Goal: Check status: Check status

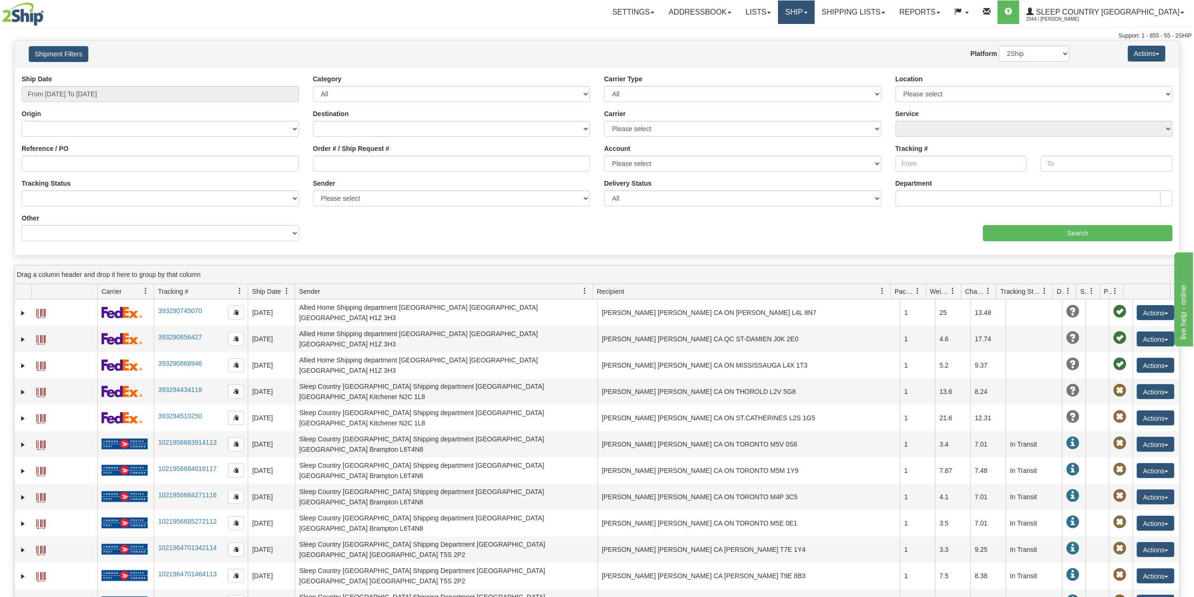
click at [814, 16] on link "Ship" at bounding box center [796, 11] width 36 height 23
click at [805, 45] on span "OnHold / Order Queue" at bounding box center [771, 45] width 66 height 8
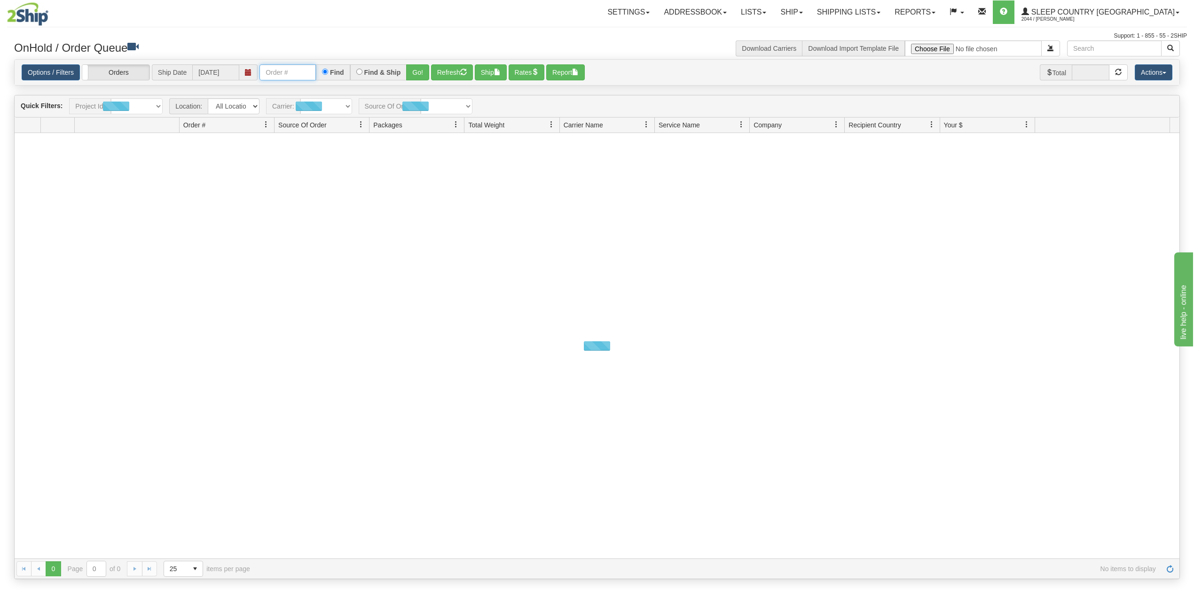
click at [293, 70] on input "text" at bounding box center [287, 72] width 56 height 16
paste input "9000I100109"
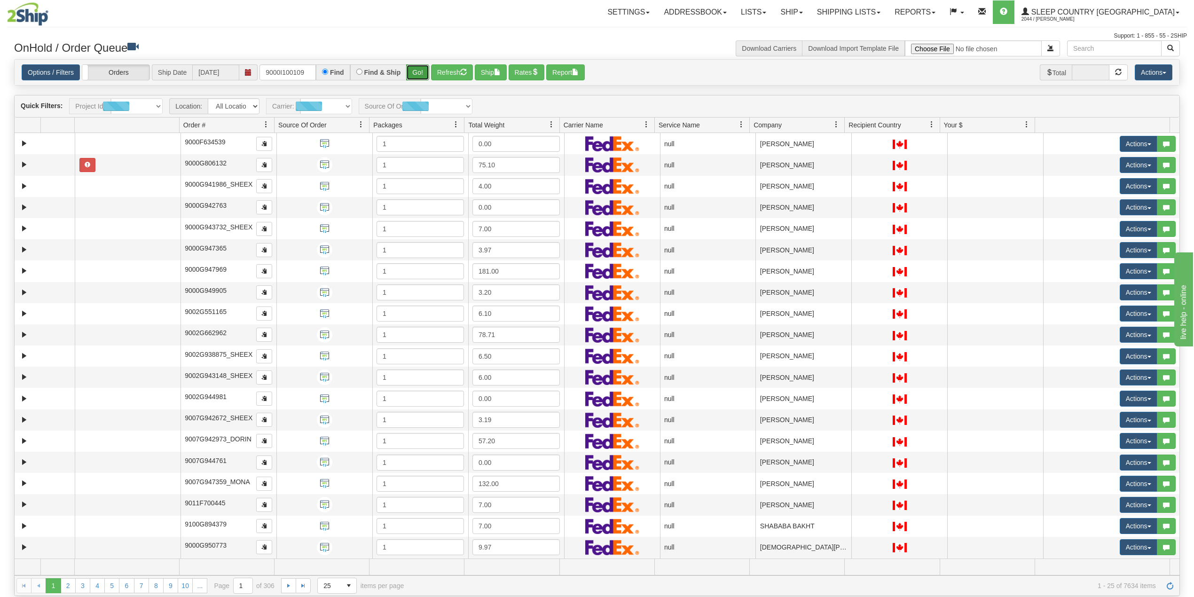
click at [420, 70] on button "Go!" at bounding box center [417, 72] width 23 height 16
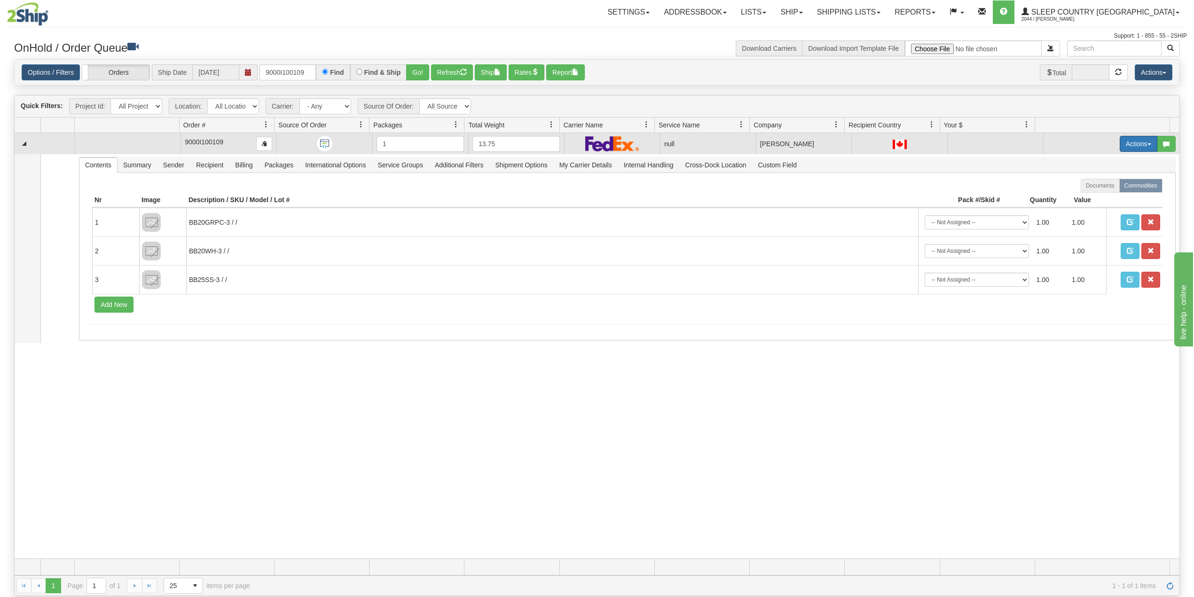
click at [1119, 149] on button "Actions" at bounding box center [1138, 144] width 38 height 16
click at [1085, 213] on span "Delete" at bounding box center [1097, 211] width 25 height 8
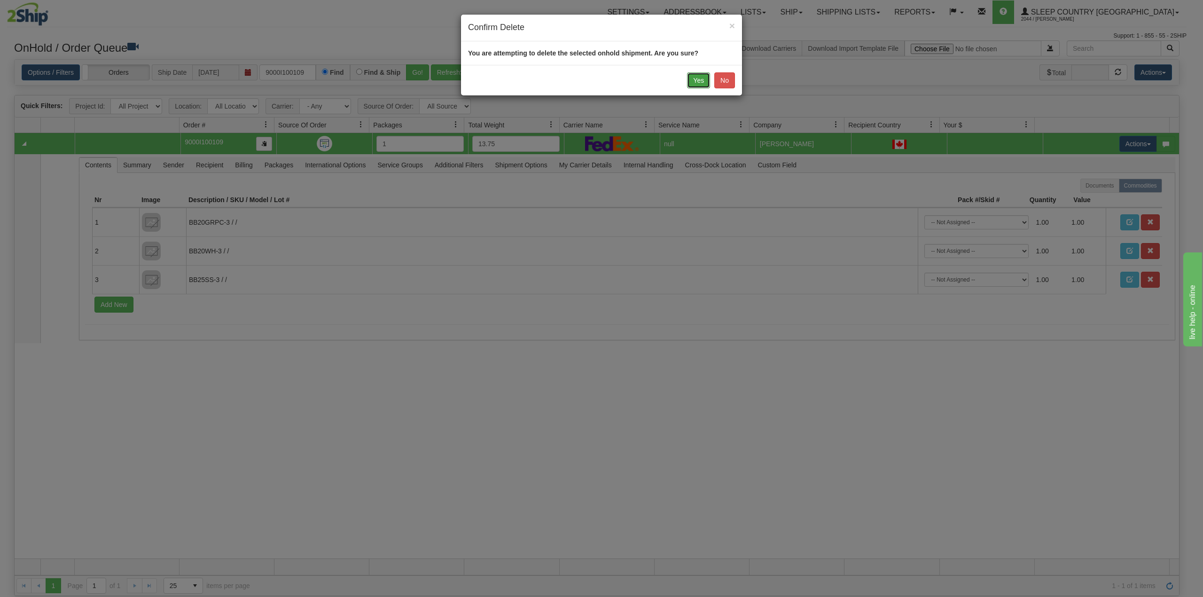
click at [699, 81] on button "Yes" at bounding box center [698, 80] width 23 height 16
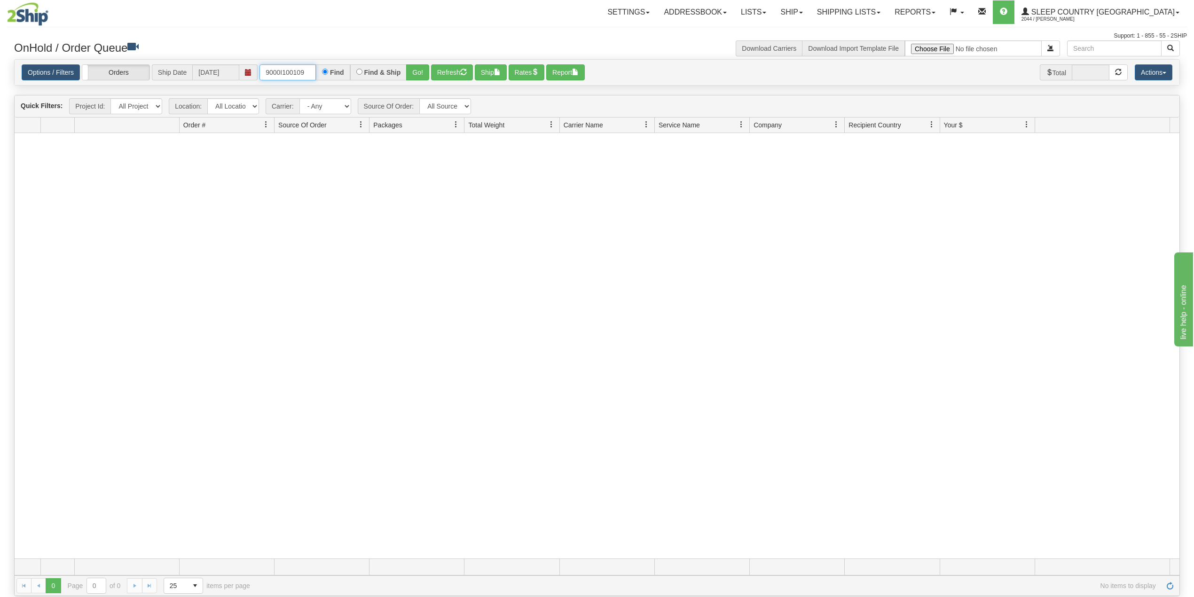
click at [307, 75] on input "9000I100109" at bounding box center [287, 72] width 56 height 16
click at [297, 71] on input "9000I100109" at bounding box center [287, 72] width 56 height 16
paste input "084978"
type input "9000I084978"
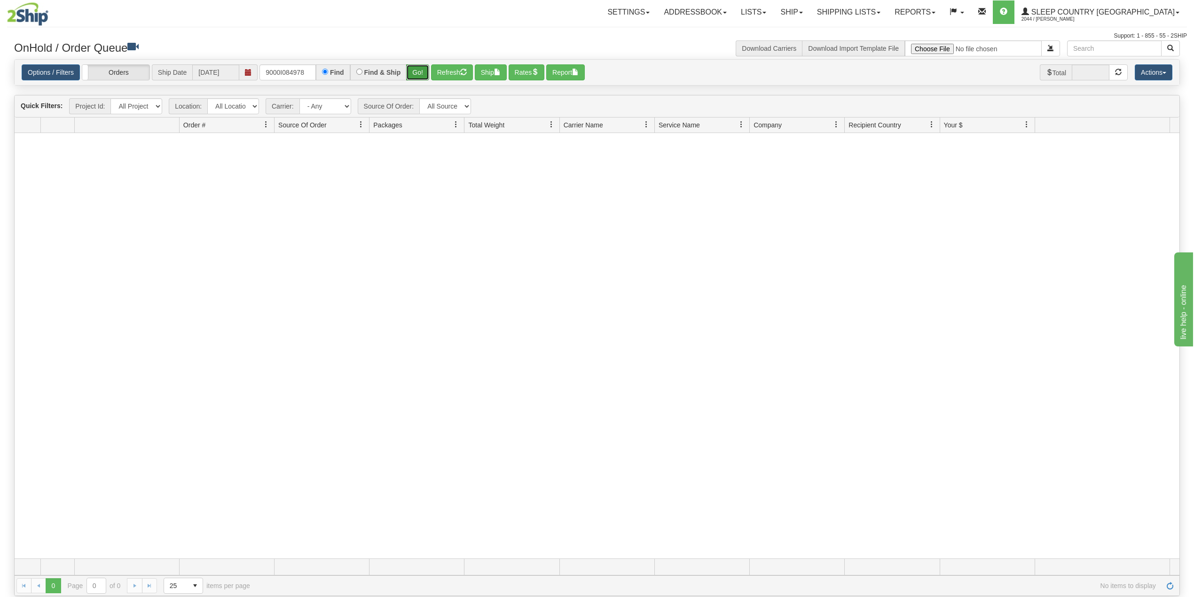
click at [415, 71] on button "Go!" at bounding box center [417, 72] width 23 height 16
click at [883, 15] on link "Shipping lists" at bounding box center [849, 11] width 78 height 23
click at [867, 46] on span "Search Shipment History" at bounding box center [841, 45] width 73 height 8
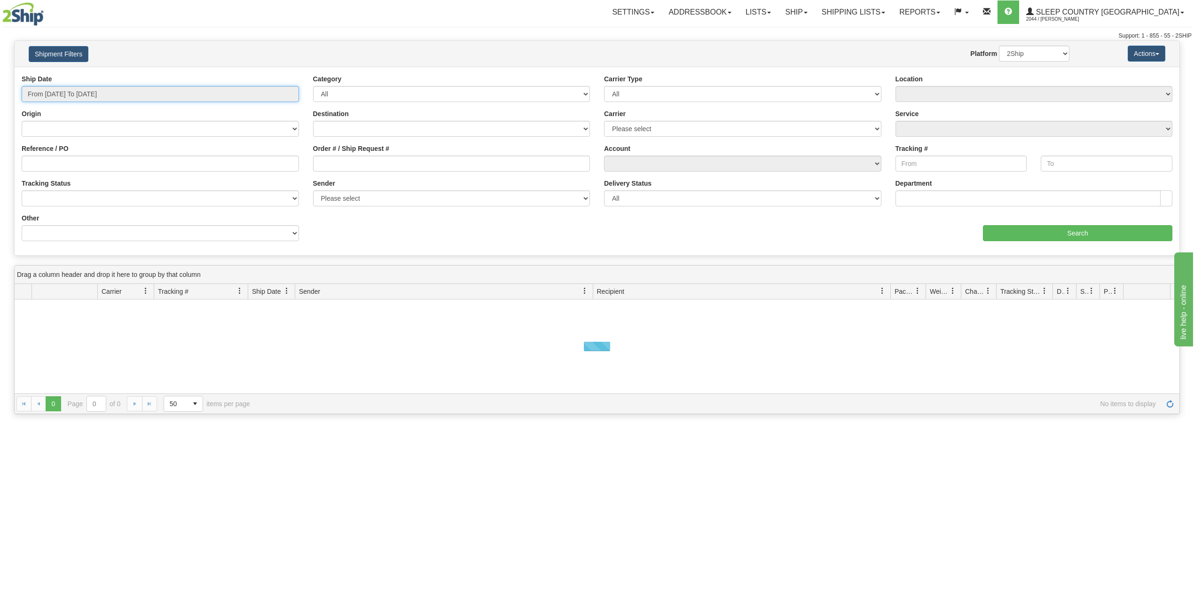
click at [94, 96] on input "From [DATE] To [DATE]" at bounding box center [160, 94] width 277 height 16
click at [70, 166] on li "Last 30 Days" at bounding box center [63, 162] width 75 height 13
type input "From [DATE] To [DATE]"
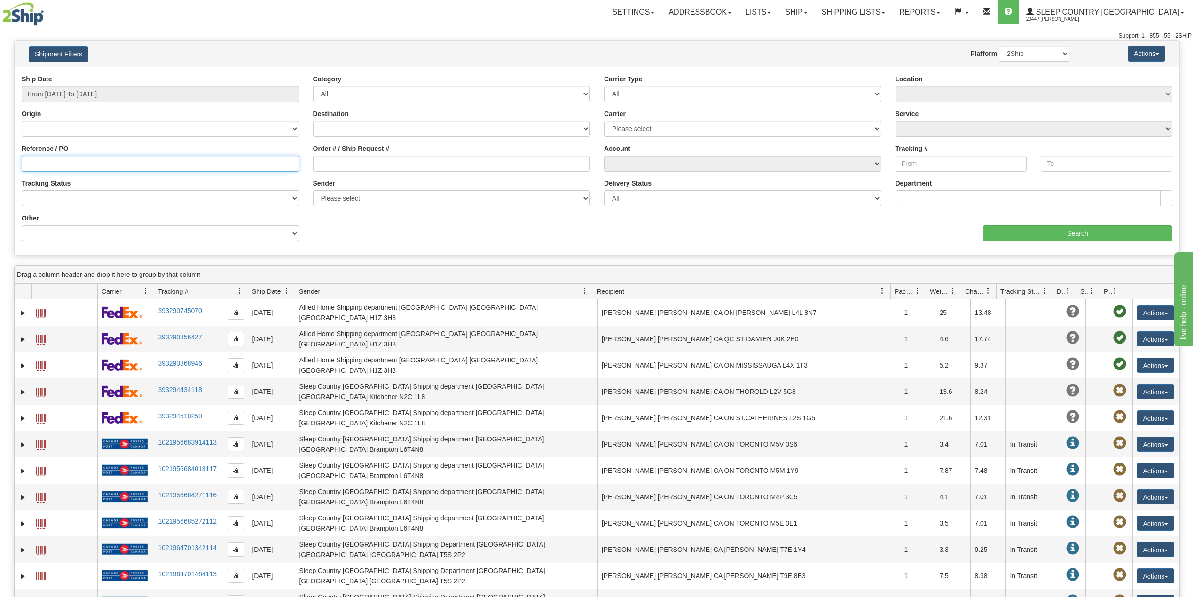
click at [90, 160] on input "Reference / PO" at bounding box center [160, 164] width 277 height 16
paste input "9000I084978"
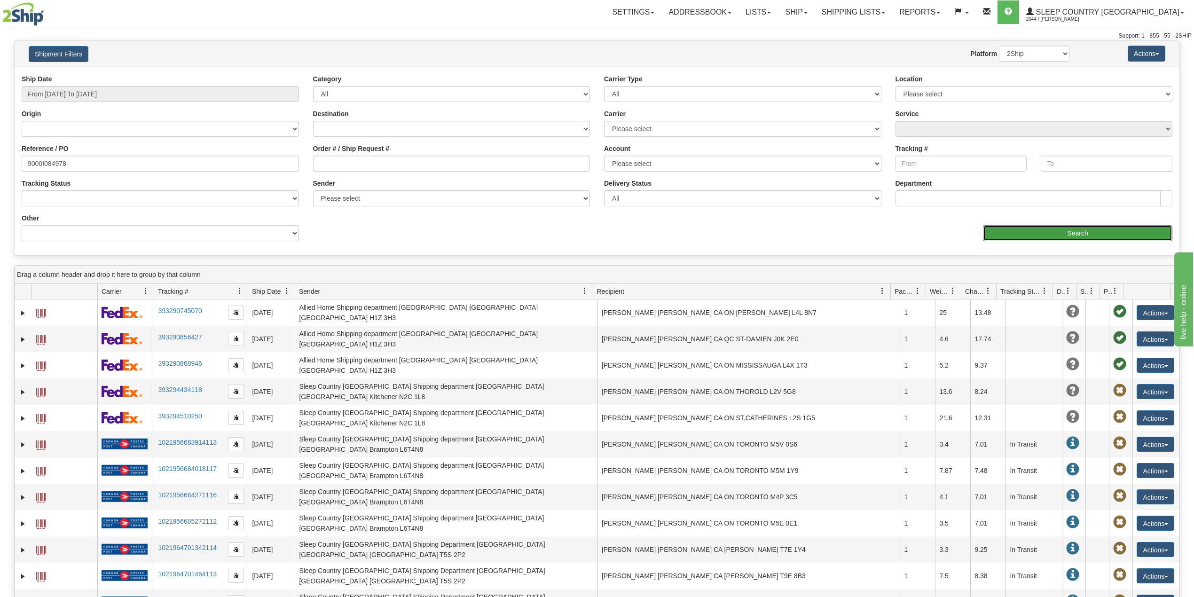
click at [1059, 239] on input "Search" at bounding box center [1077, 233] width 189 height 16
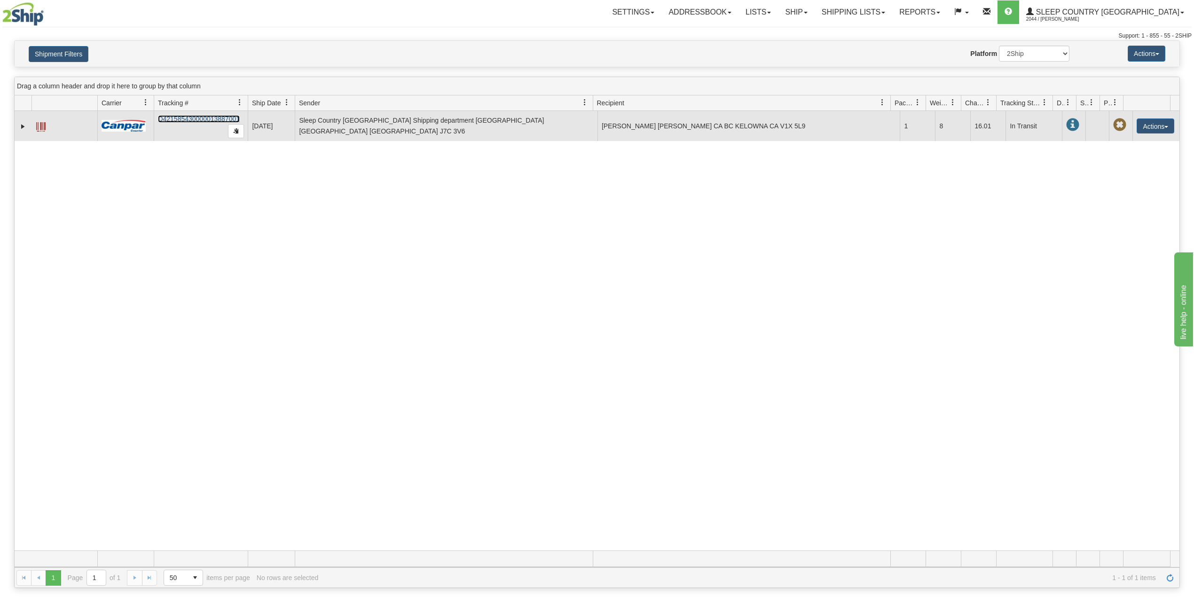
click at [185, 118] on link "D421585430000013887001" at bounding box center [199, 119] width 82 height 8
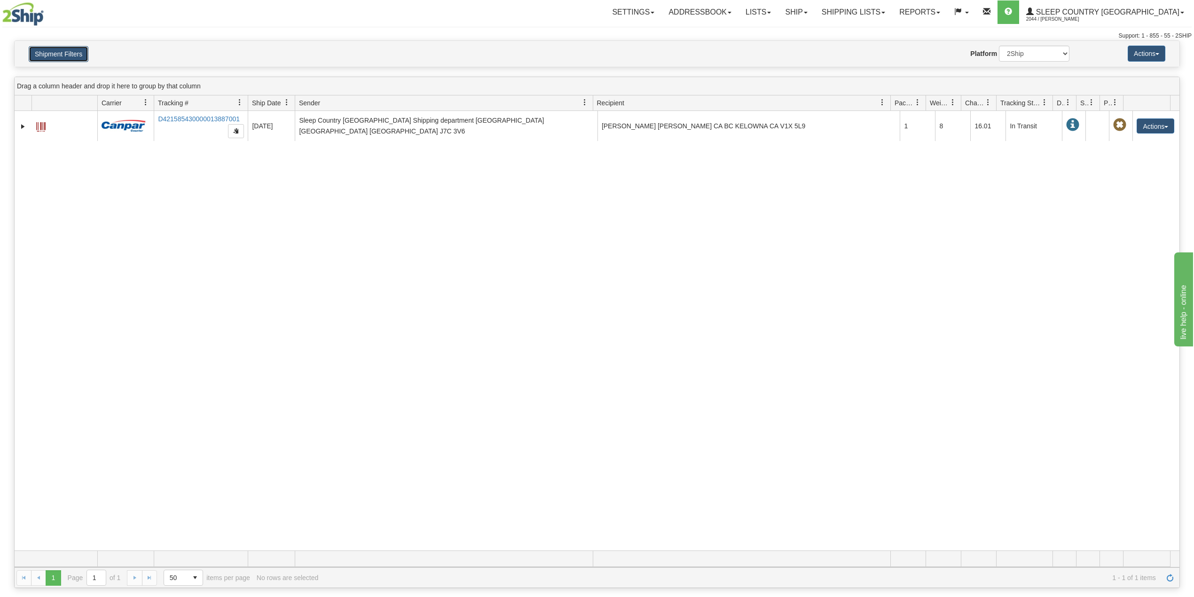
click at [53, 56] on button "Shipment Filters" at bounding box center [59, 54] width 60 height 16
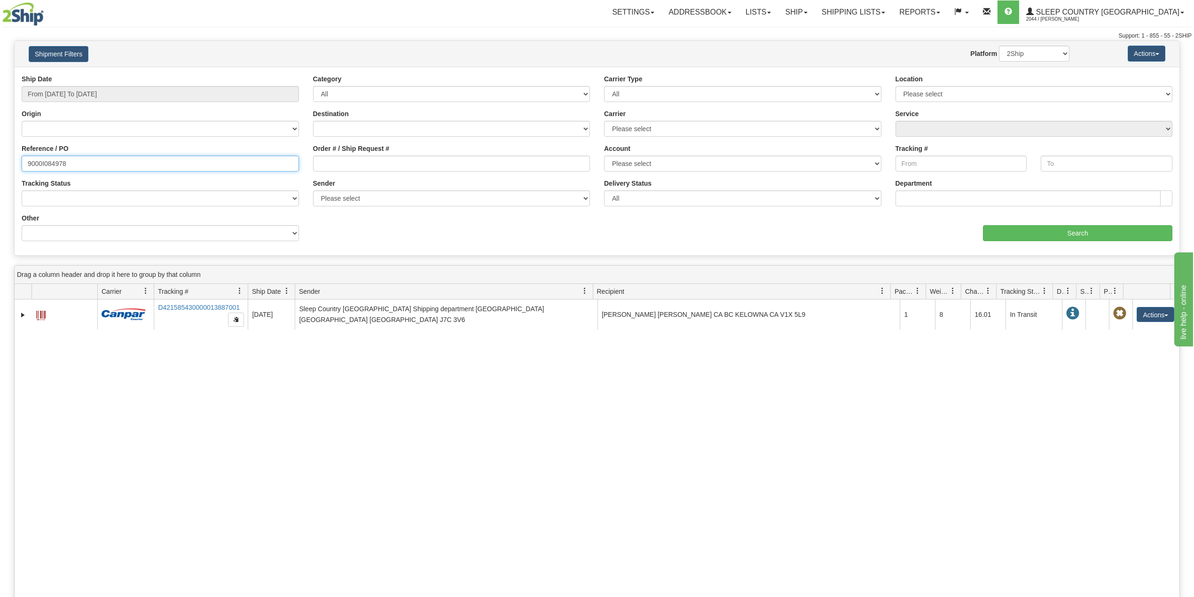
click at [55, 160] on input "9000I084978" at bounding box center [160, 164] width 277 height 16
paste input "7H991929"
type input "9007H991929"
click at [1074, 228] on input "Search" at bounding box center [1077, 233] width 189 height 16
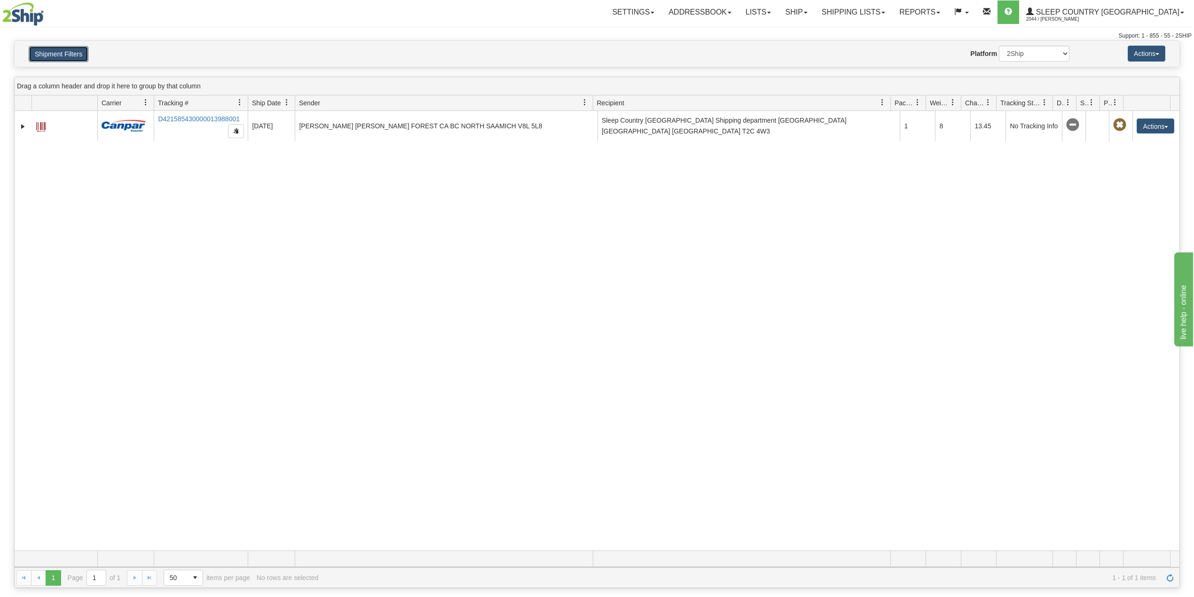
click at [57, 50] on button "Shipment Filters" at bounding box center [59, 54] width 60 height 16
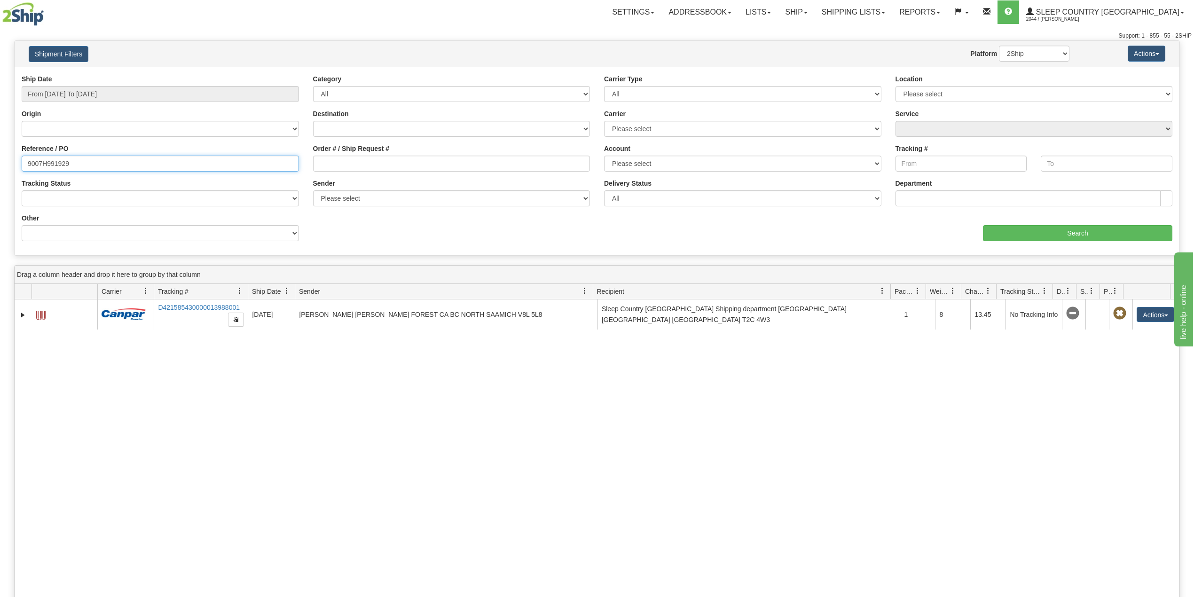
click at [86, 166] on input "9007H991929" at bounding box center [160, 164] width 277 height 16
click at [89, 158] on input "9007H991929" at bounding box center [160, 164] width 277 height 16
click at [102, 98] on input "From [DATE] To [DATE]" at bounding box center [160, 94] width 277 height 16
click at [55, 217] on li "Custom" at bounding box center [63, 210] width 75 height 13
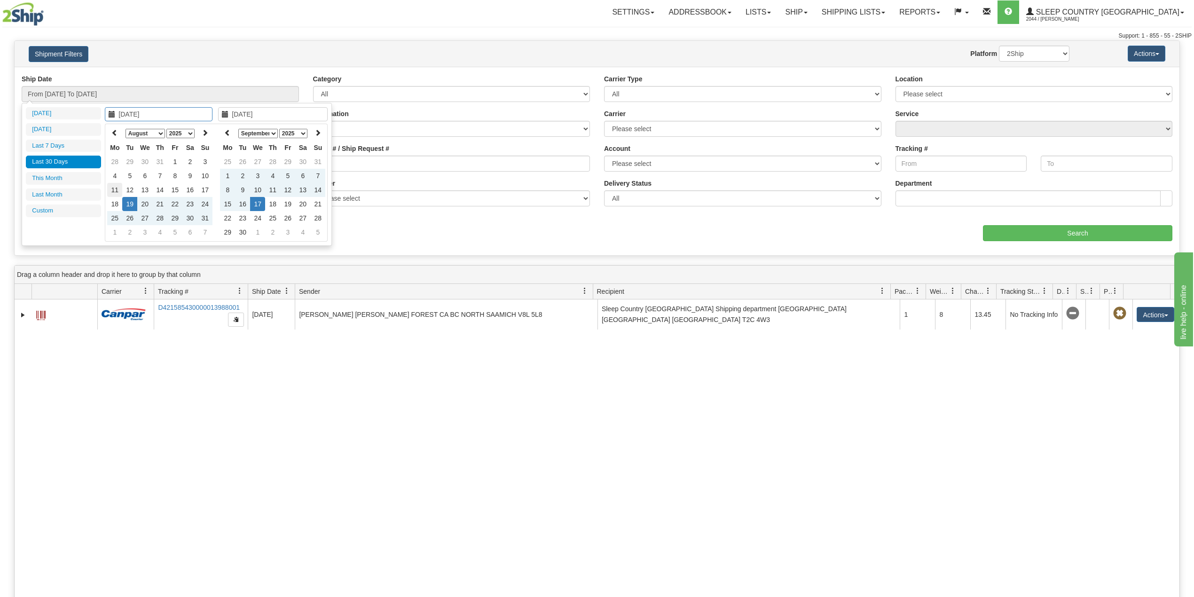
type input "[DATE]"
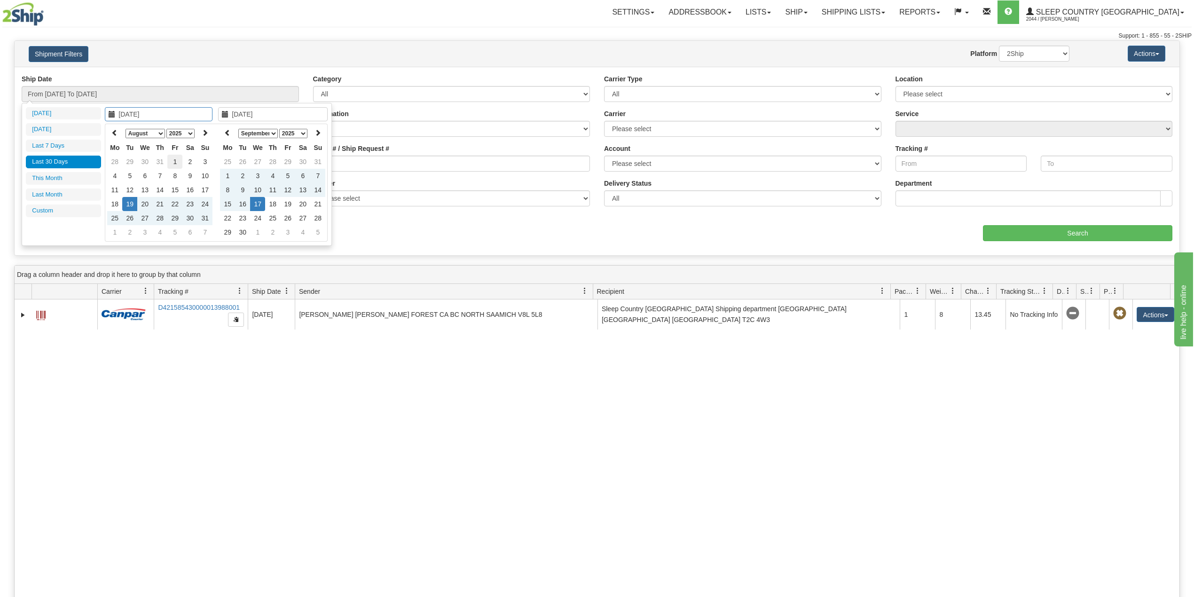
click at [175, 160] on td "1" at bounding box center [174, 162] width 15 height 14
type input "[DATE]"
click at [259, 205] on td "17" at bounding box center [257, 204] width 15 height 14
type input "From [DATE] To [DATE]"
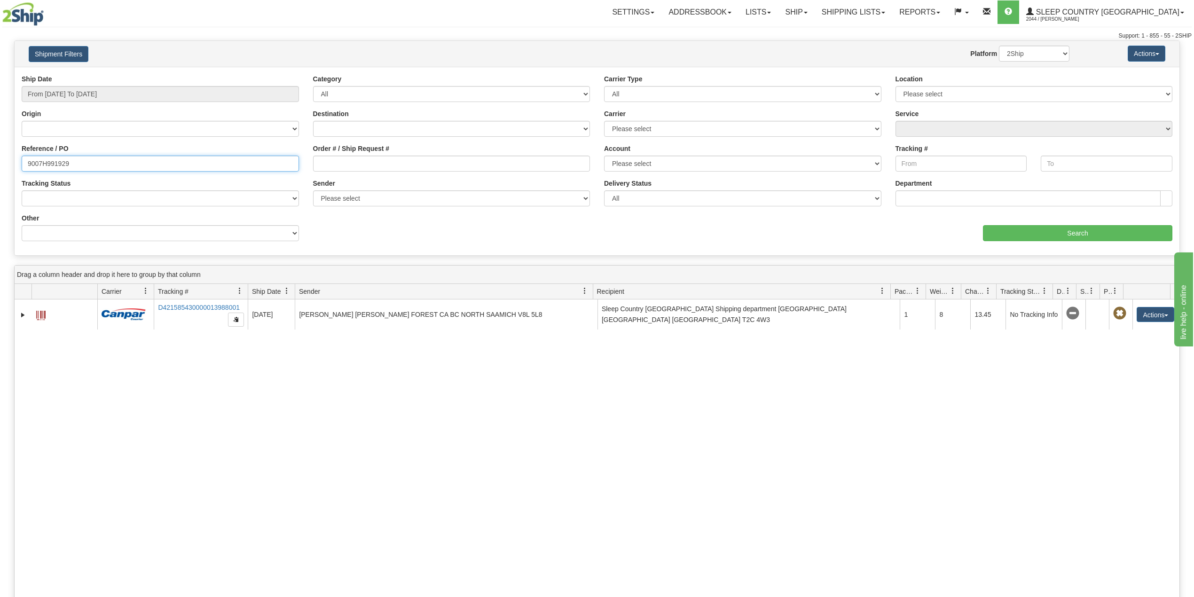
click at [161, 170] on input "9007H991929" at bounding box center [160, 164] width 277 height 16
click at [1045, 223] on div "aaa Search" at bounding box center [888, 227] width 582 height 28
click at [1046, 227] on input "Search" at bounding box center [1077, 233] width 189 height 16
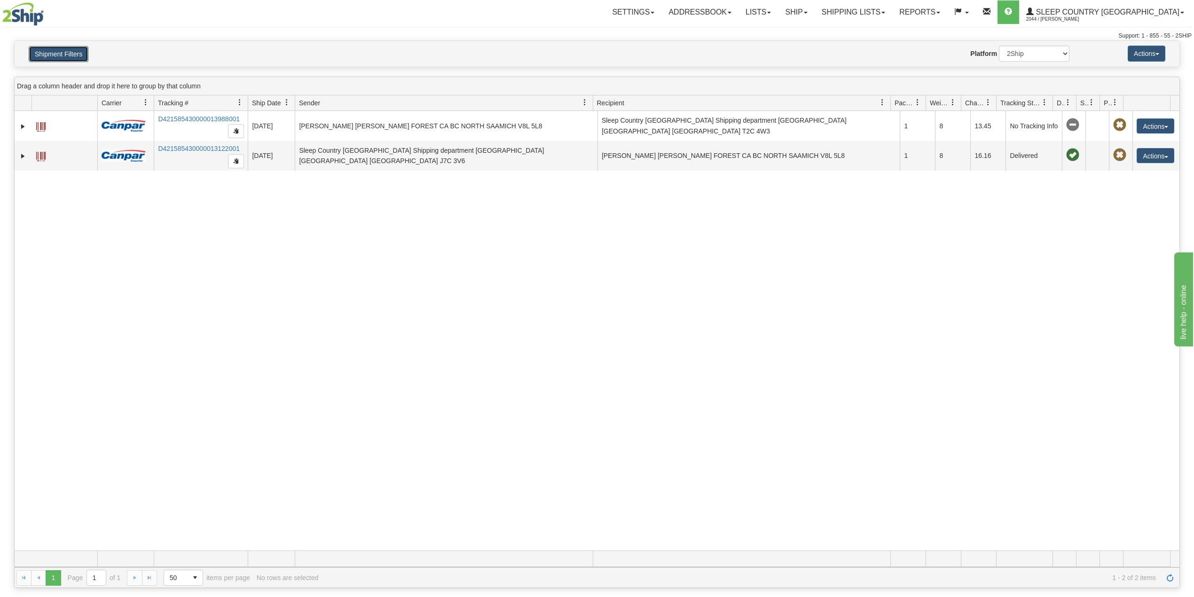
click at [76, 57] on button "Shipment Filters" at bounding box center [59, 54] width 60 height 16
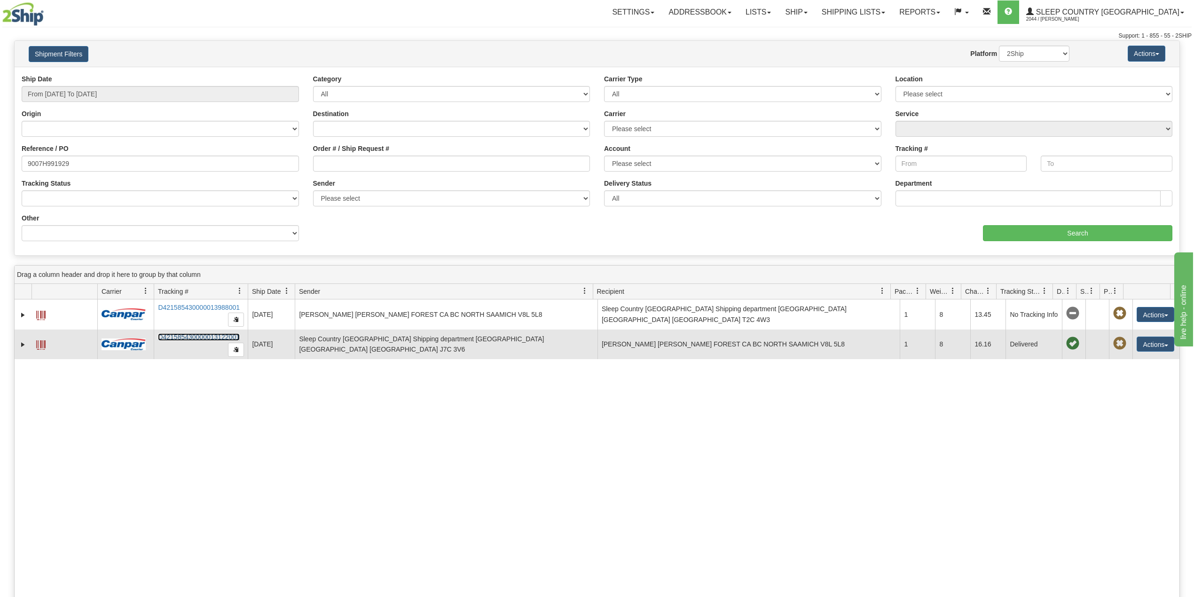
click at [201, 338] on link "D421585430000013122001" at bounding box center [199, 337] width 82 height 8
